Goal: Task Accomplishment & Management: Manage account settings

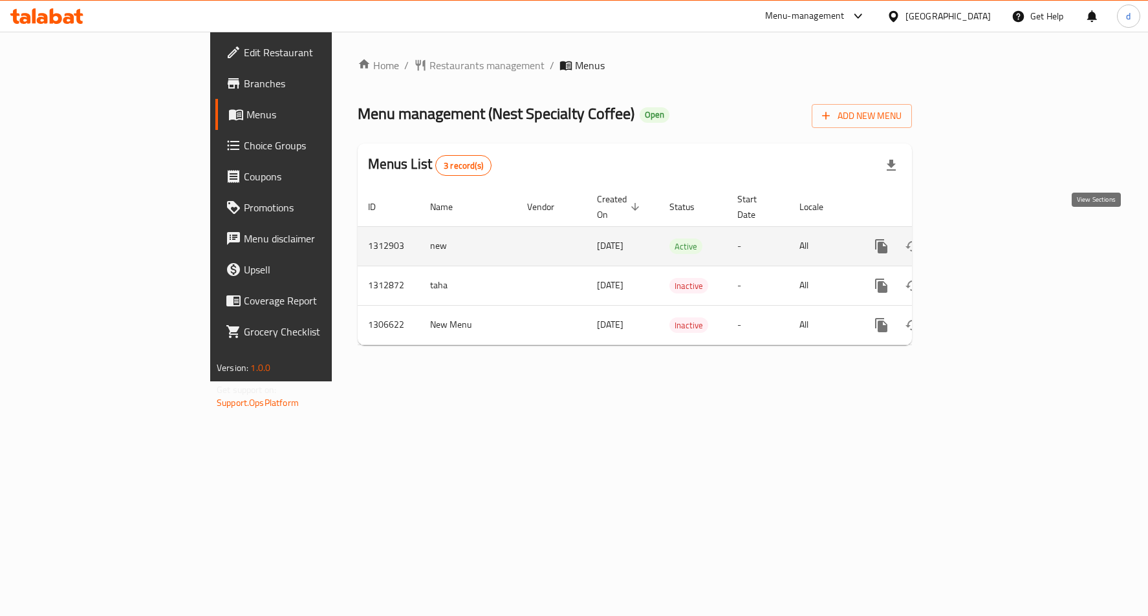
click at [990, 241] on link "enhanced table" at bounding box center [974, 246] width 31 height 31
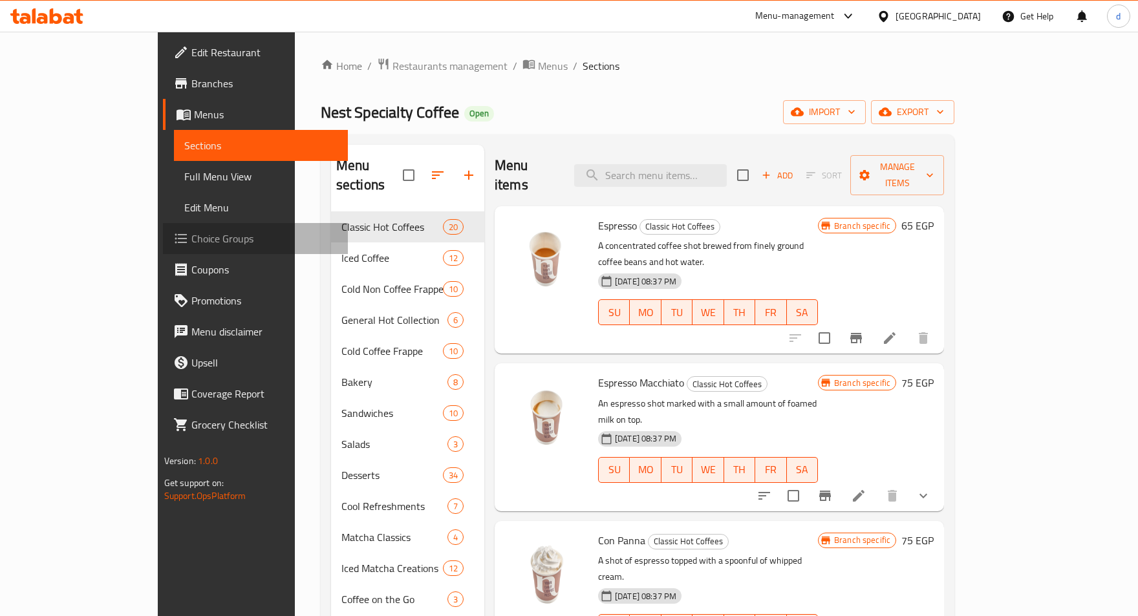
click at [191, 231] on span "Choice Groups" at bounding box center [264, 239] width 146 height 16
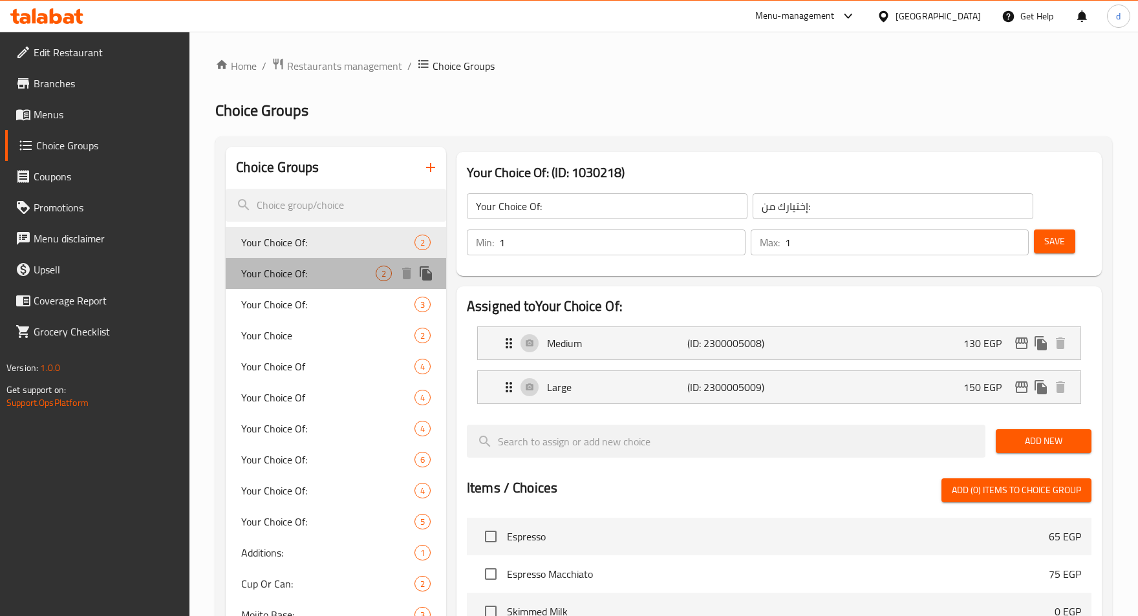
click at [282, 276] on span "Your Choice Of:" at bounding box center [308, 274] width 135 height 16
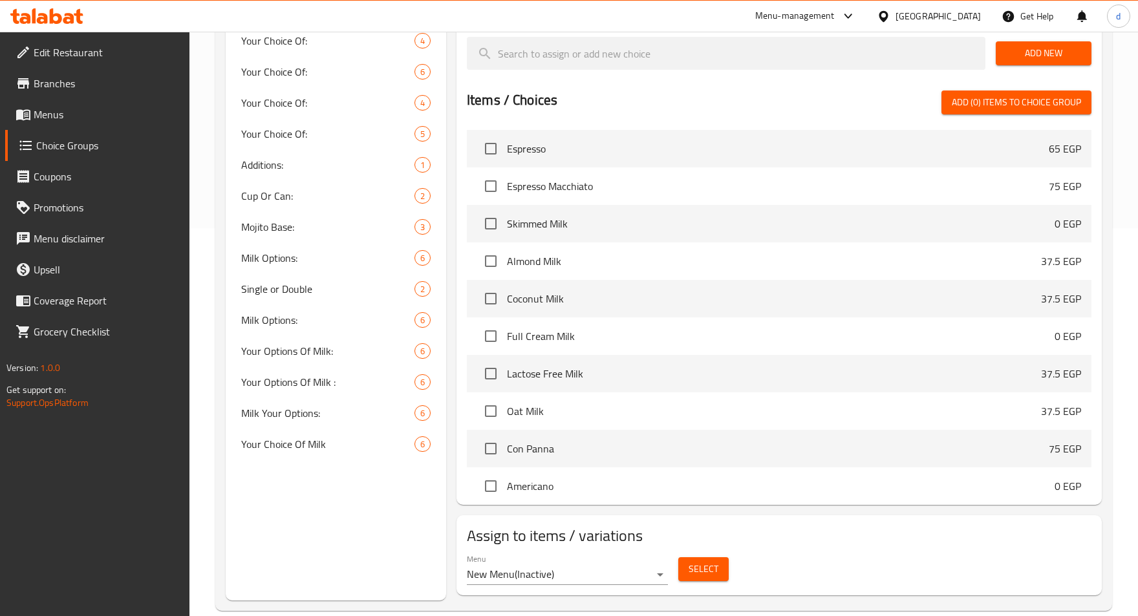
scroll to position [409, 0]
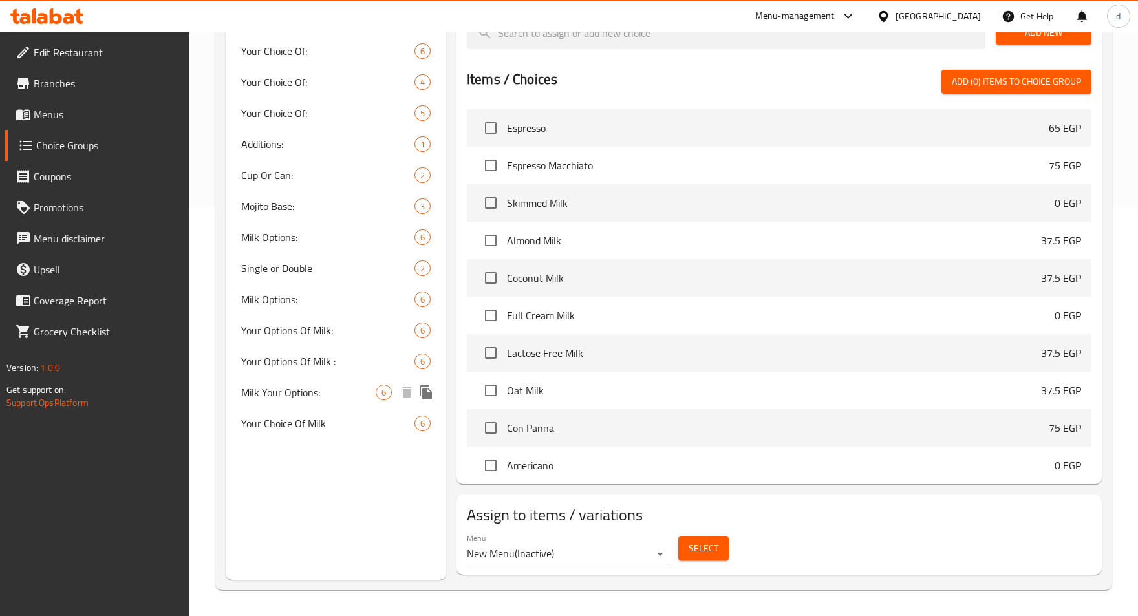
click at [296, 397] on span "Milk Your Options:" at bounding box center [308, 393] width 135 height 16
type input "Milk Your Options:"
type input "اختيارك من اللبن:"
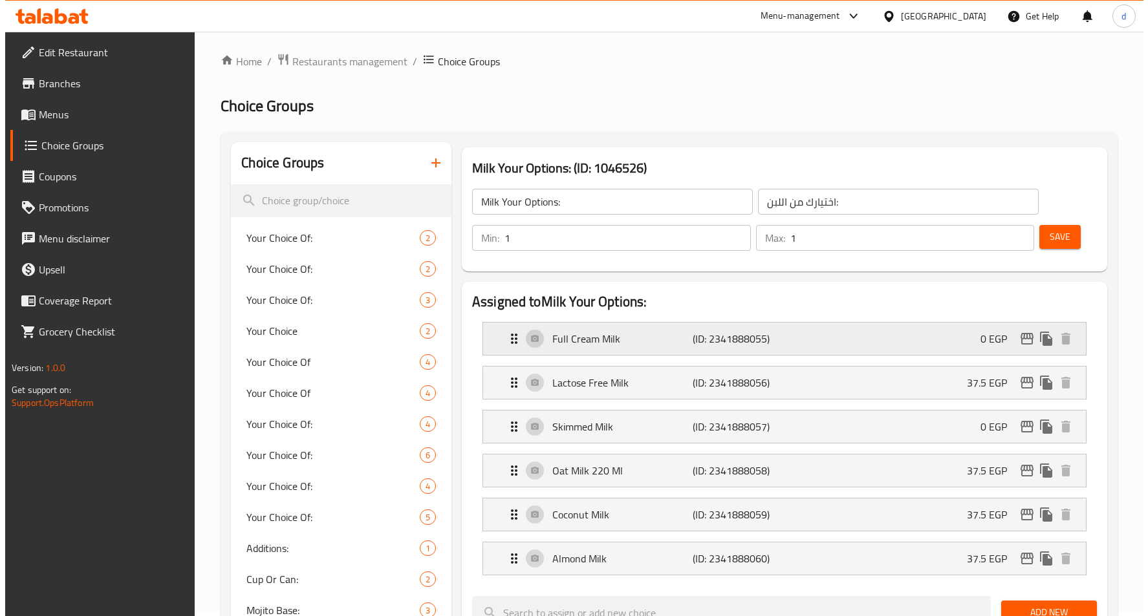
scroll to position [0, 0]
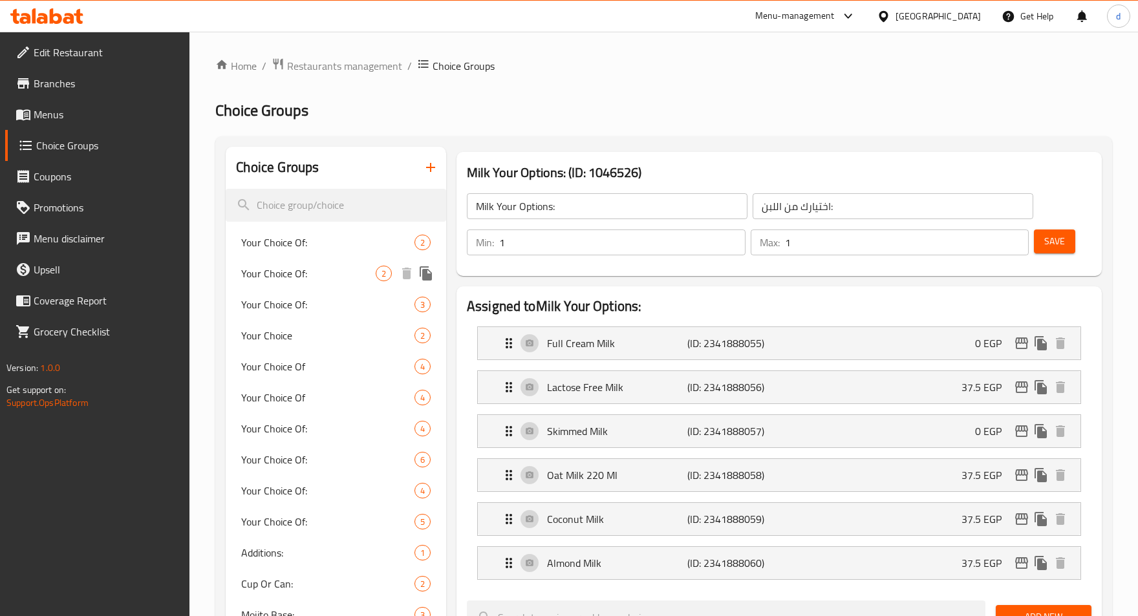
click at [290, 281] on span "Your Choice Of:" at bounding box center [308, 274] width 135 height 16
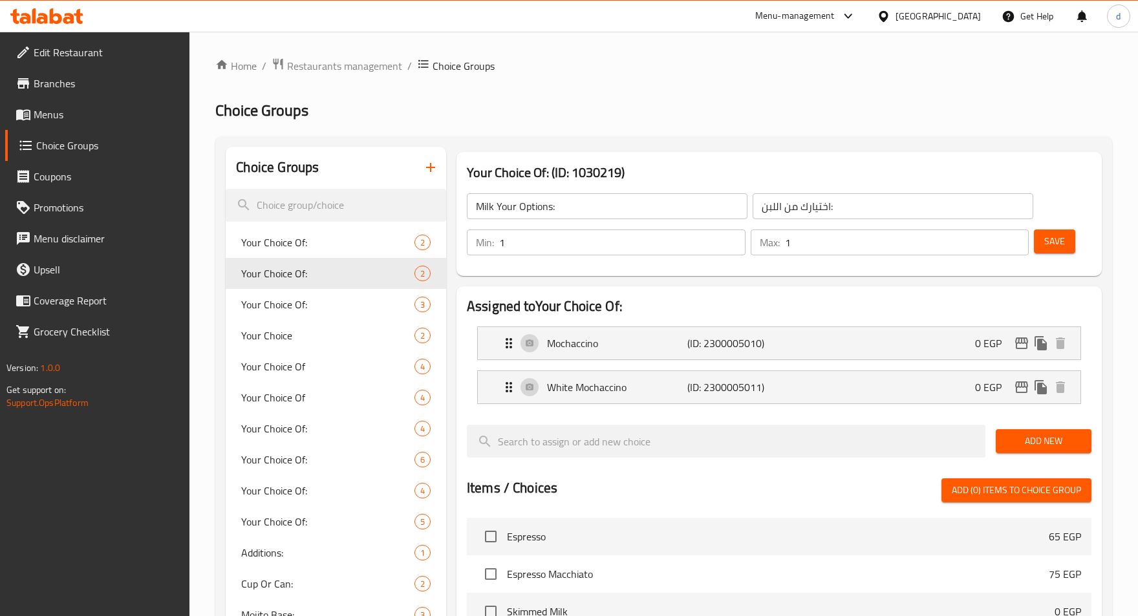
type input "Your Choice Of:"
type input "إختيارك من:"
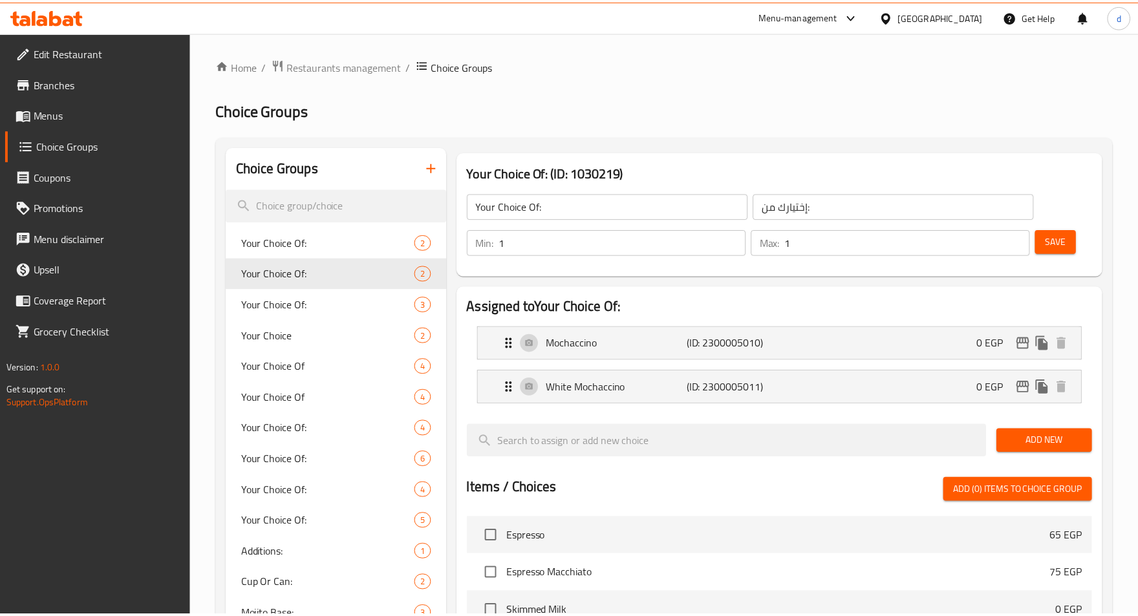
scroll to position [409, 0]
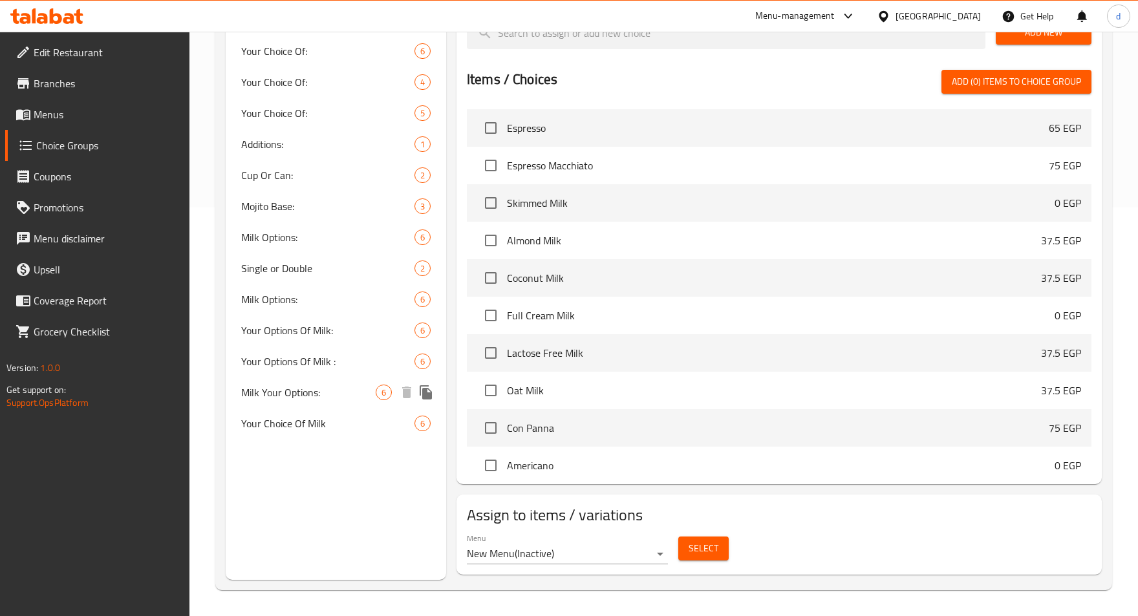
click at [267, 389] on span "Milk Your Options:" at bounding box center [308, 393] width 135 height 16
type input "Milk Your Options:"
type input "اختيارك من اللبن:"
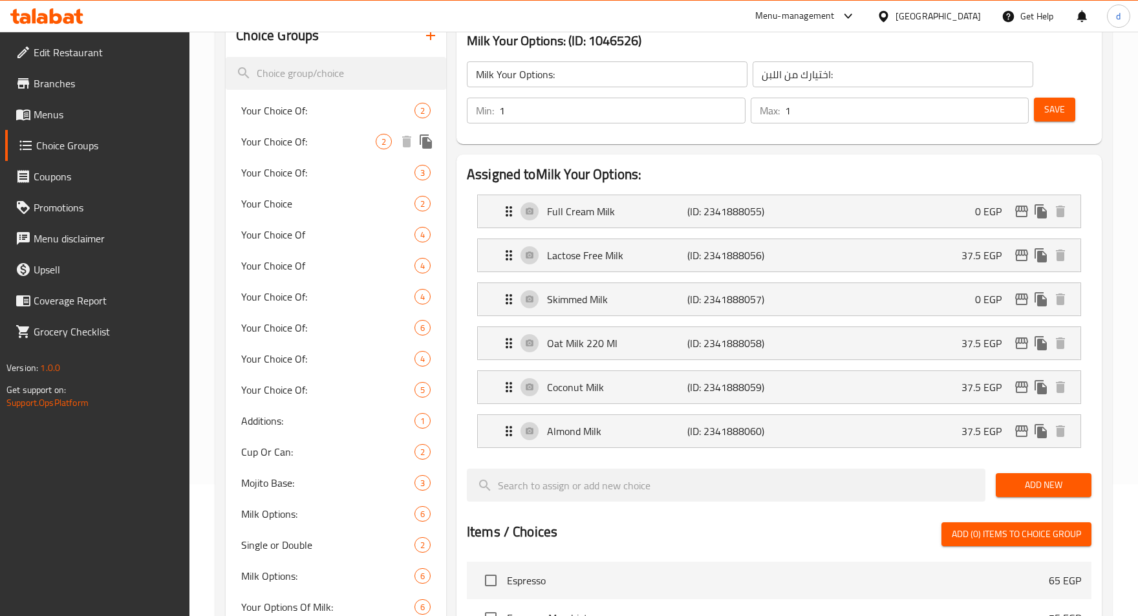
scroll to position [0, 0]
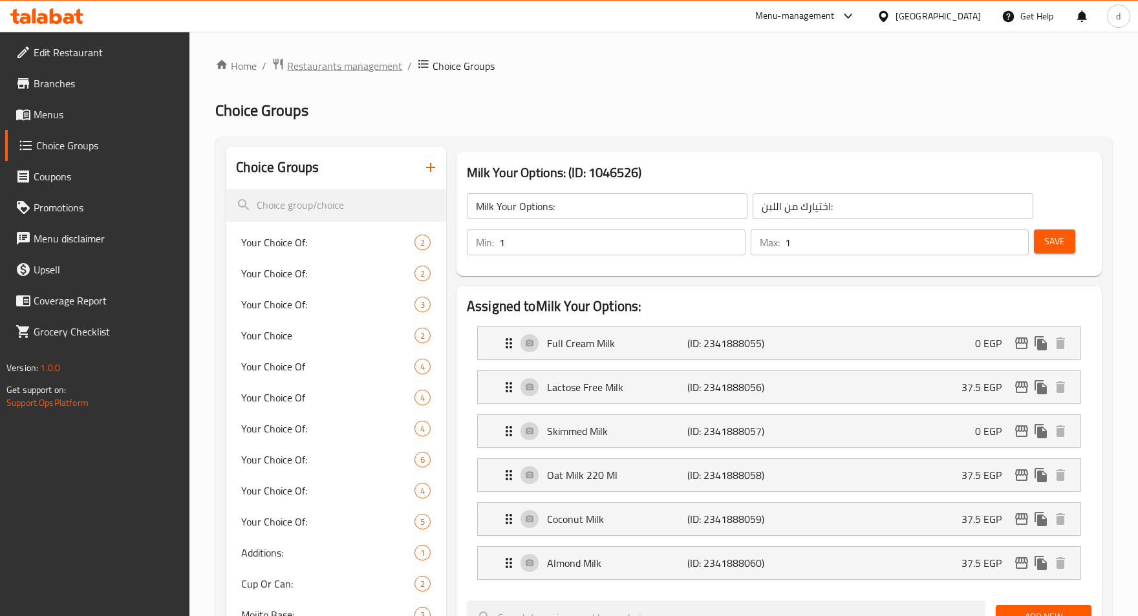
click at [307, 69] on span "Restaurants management" at bounding box center [344, 66] width 115 height 16
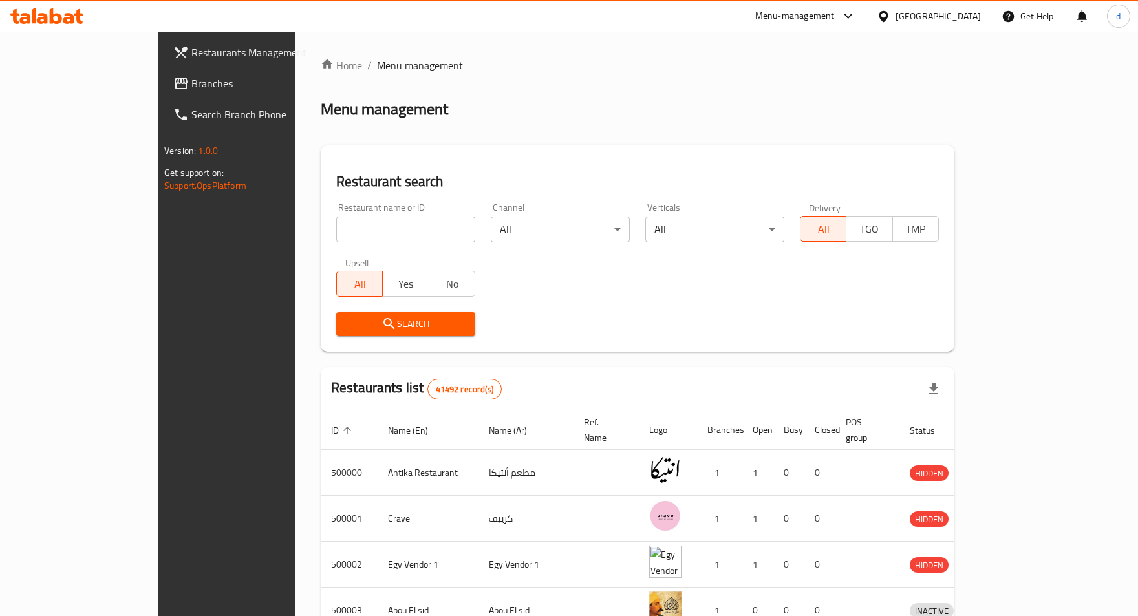
click at [191, 87] on span "Branches" at bounding box center [264, 84] width 146 height 16
